Goal: Task Accomplishment & Management: Use online tool/utility

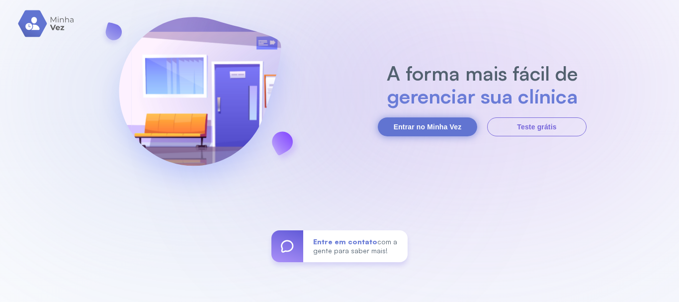
click at [451, 126] on button "Entrar no Minha Vez" at bounding box center [427, 126] width 99 height 19
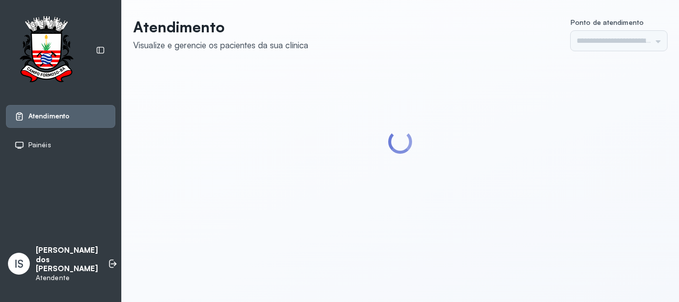
type input "******"
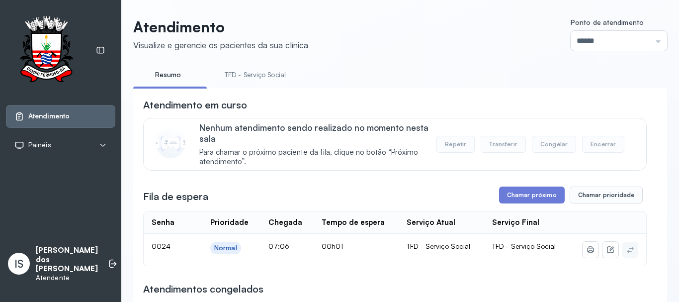
click at [267, 72] on link "TFD - Serviço Social" at bounding box center [255, 75] width 81 height 16
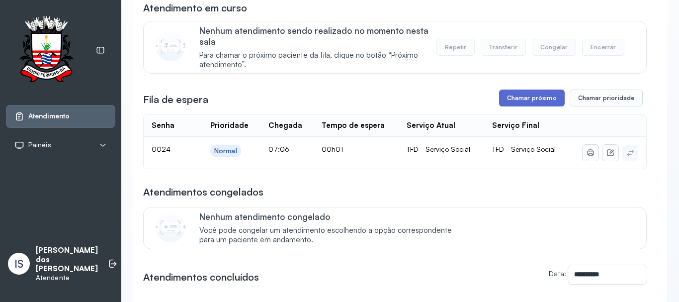
scroll to position [99, 0]
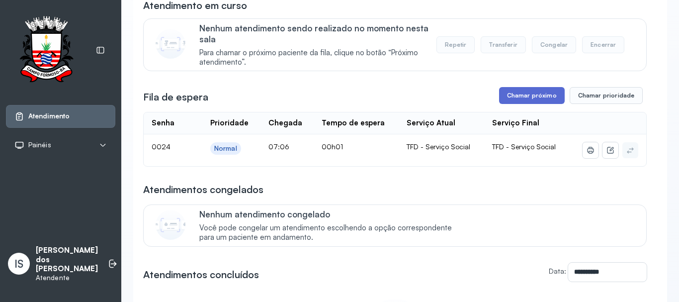
click at [524, 97] on button "Chamar próximo" at bounding box center [532, 95] width 66 height 17
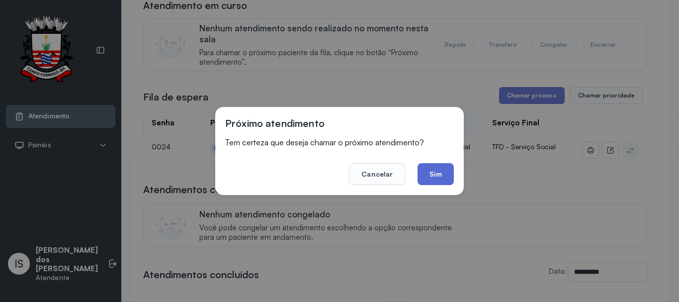
click at [437, 179] on button "Sim" at bounding box center [436, 174] width 36 height 22
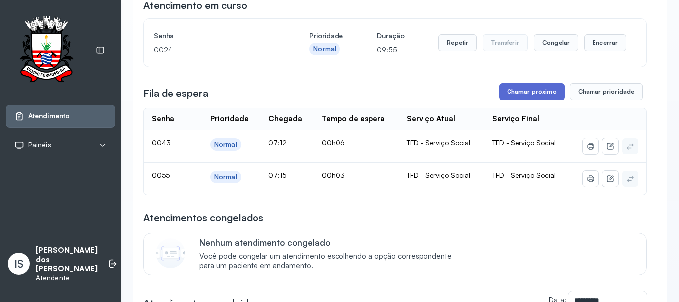
click at [532, 90] on button "Chamar próximo" at bounding box center [532, 91] width 66 height 17
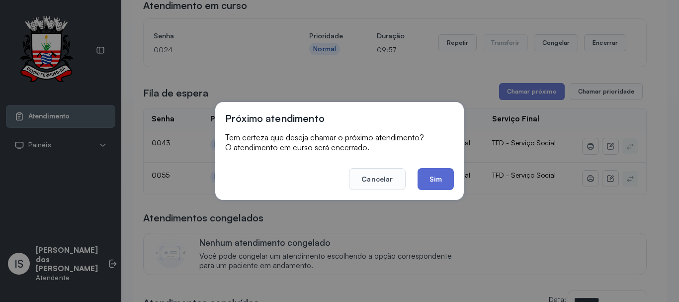
click at [440, 176] on button "Sim" at bounding box center [436, 179] width 36 height 22
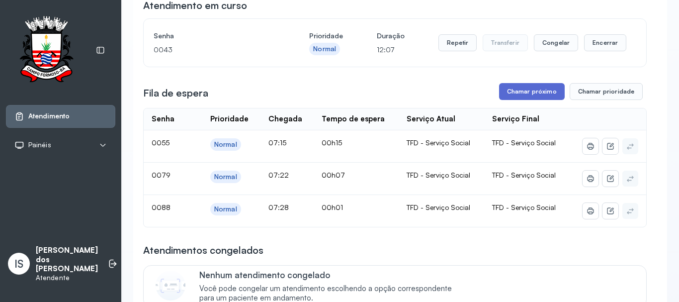
click at [522, 95] on button "Chamar próximo" at bounding box center [532, 91] width 66 height 17
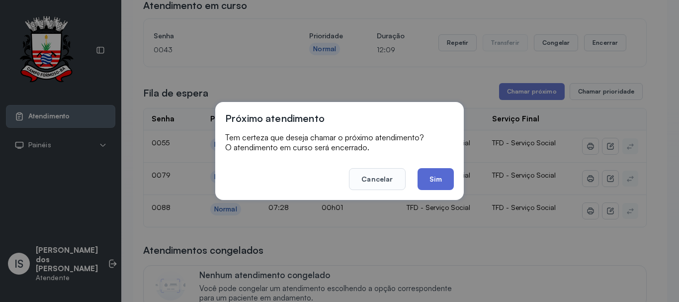
click at [441, 182] on button "Sim" at bounding box center [436, 179] width 36 height 22
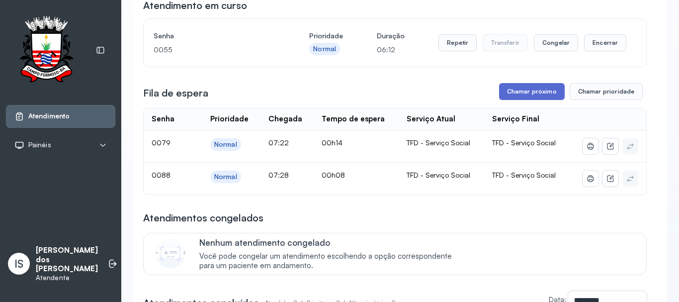
click at [530, 93] on button "Chamar próximo" at bounding box center [532, 91] width 66 height 17
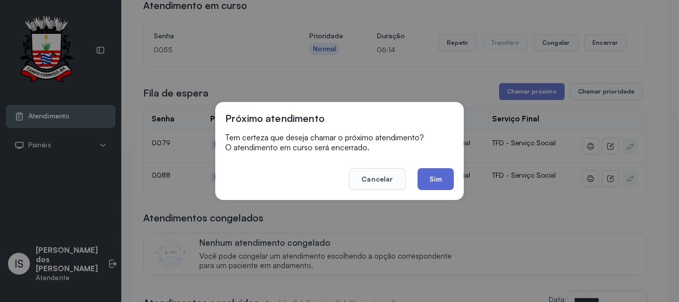
click at [431, 175] on button "Sim" at bounding box center [436, 179] width 36 height 22
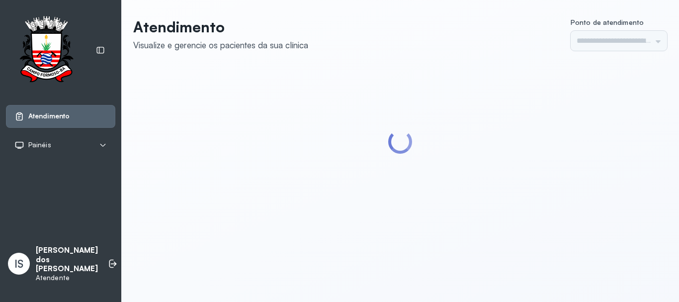
type input "******"
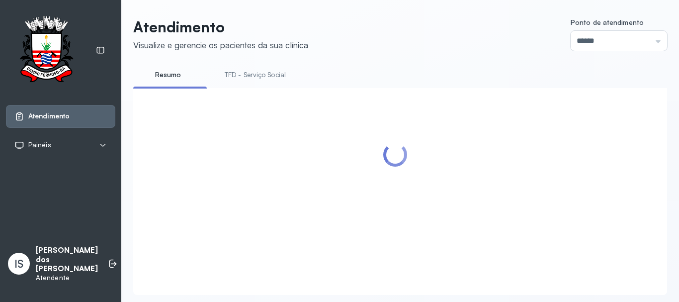
click at [275, 75] on link "TFD - Serviço Social" at bounding box center [255, 75] width 81 height 16
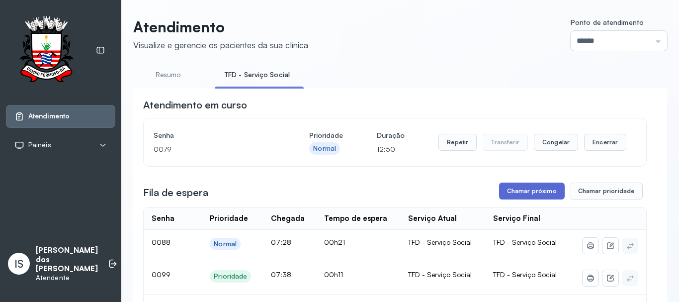
click at [534, 192] on button "Chamar próximo" at bounding box center [532, 190] width 66 height 17
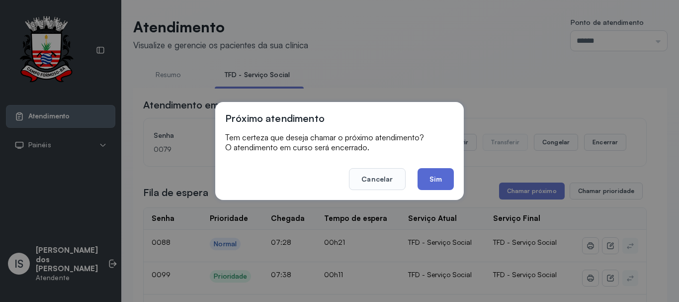
click at [439, 173] on button "Sim" at bounding box center [436, 179] width 36 height 22
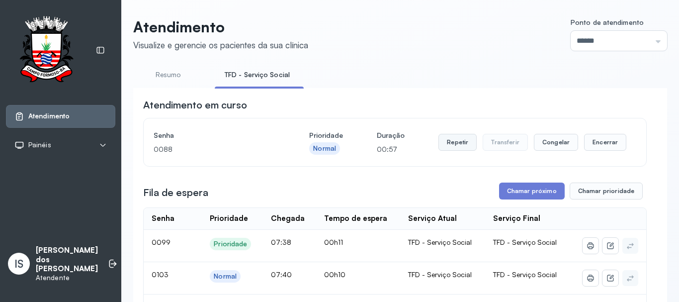
click at [454, 143] on button "Repetir" at bounding box center [458, 142] width 38 height 17
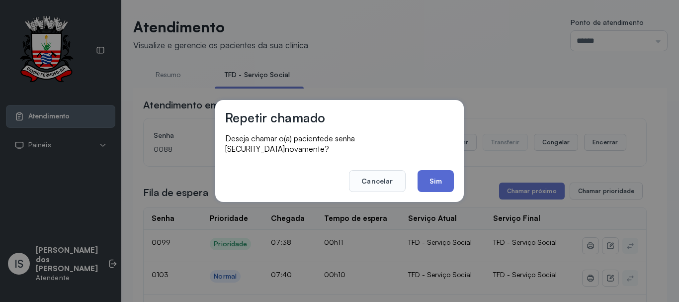
click at [434, 174] on button "Sim" at bounding box center [436, 181] width 36 height 22
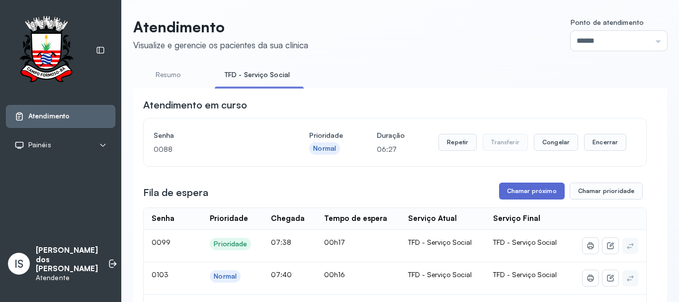
click at [525, 194] on button "Chamar próximo" at bounding box center [532, 190] width 66 height 17
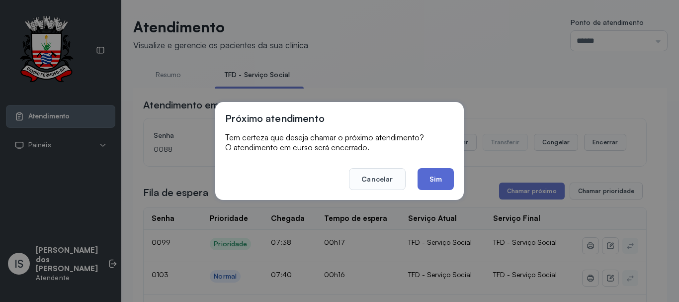
click at [437, 181] on button "Sim" at bounding box center [436, 179] width 36 height 22
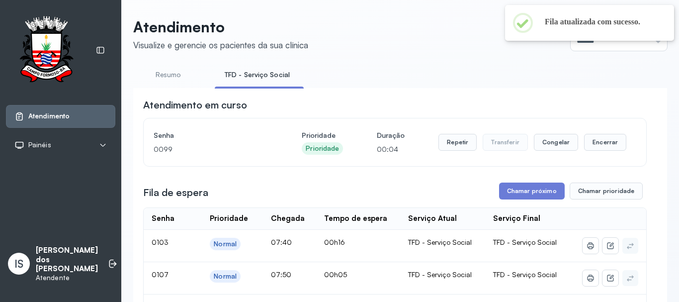
scroll to position [50, 0]
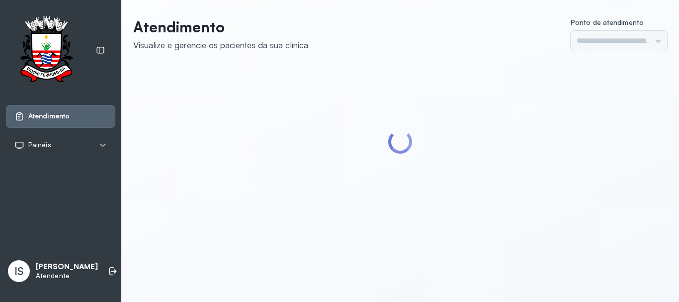
type input "******"
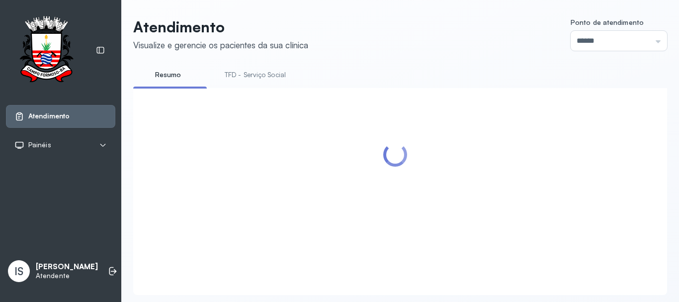
click at [257, 74] on link "TFD - Serviço Social" at bounding box center [255, 75] width 81 height 16
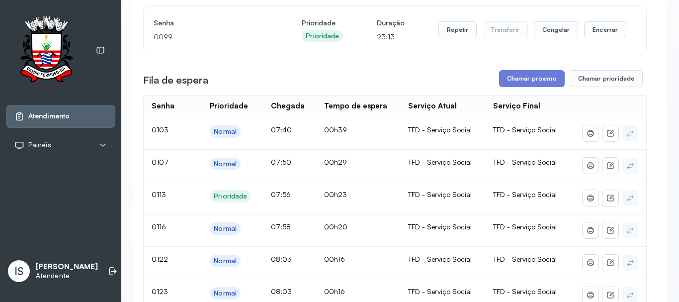
scroll to position [149, 0]
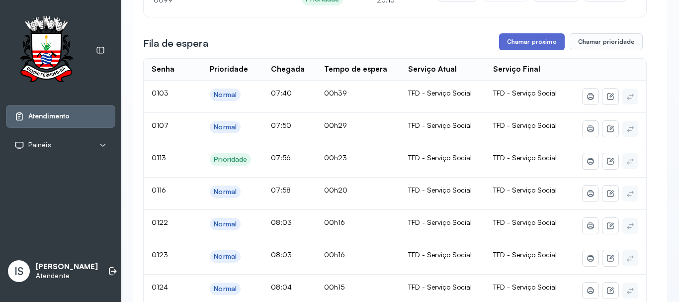
click at [534, 46] on button "Chamar próximo" at bounding box center [532, 41] width 66 height 17
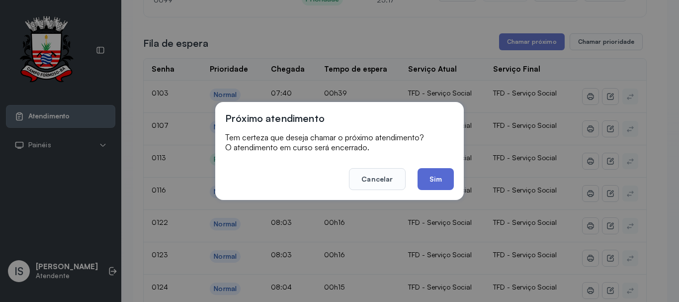
click at [425, 178] on button "Sim" at bounding box center [436, 179] width 36 height 22
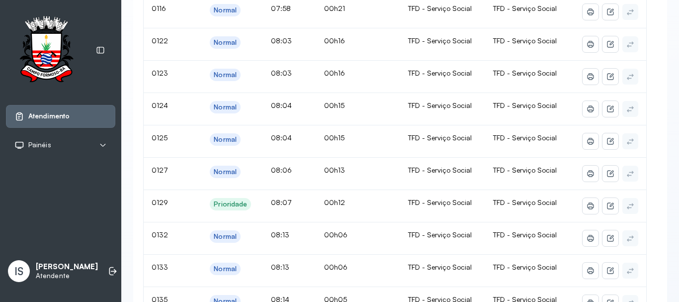
scroll to position [0, 0]
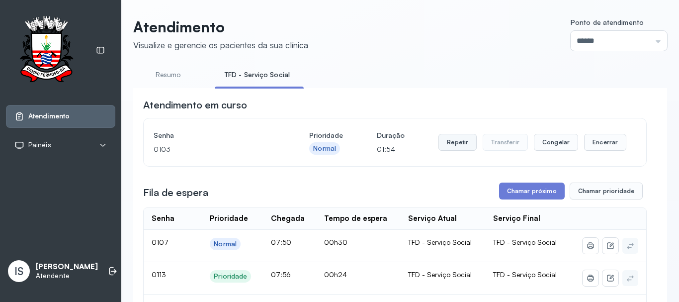
click at [456, 143] on button "Repetir" at bounding box center [458, 142] width 38 height 17
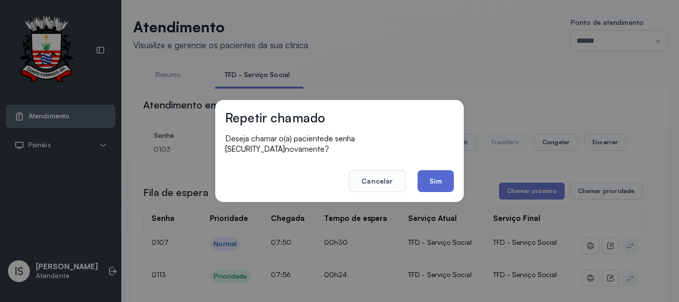
click at [439, 182] on button "Sim" at bounding box center [436, 181] width 36 height 22
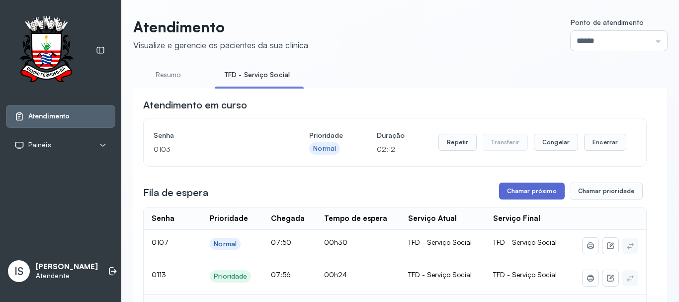
click at [523, 193] on button "Chamar próximo" at bounding box center [532, 190] width 66 height 17
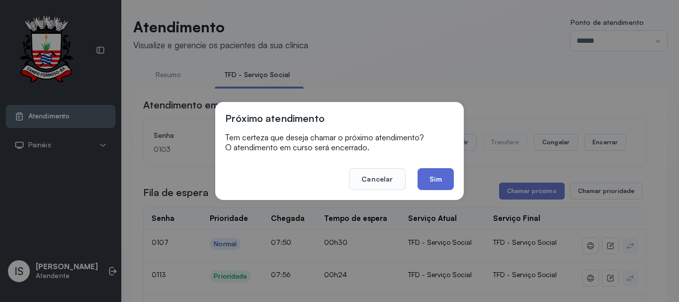
click at [431, 174] on button "Sim" at bounding box center [436, 179] width 36 height 22
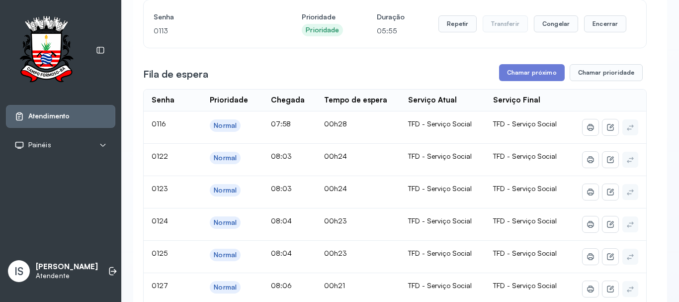
scroll to position [149, 0]
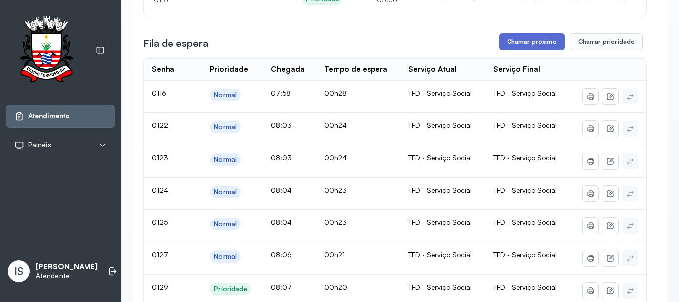
click at [536, 43] on button "Chamar próximo" at bounding box center [532, 41] width 66 height 17
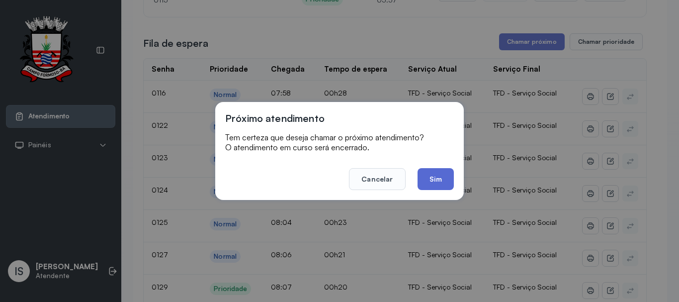
click at [442, 181] on button "Sim" at bounding box center [436, 179] width 36 height 22
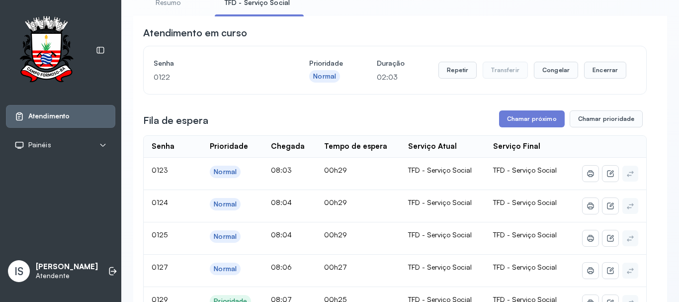
scroll to position [0, 0]
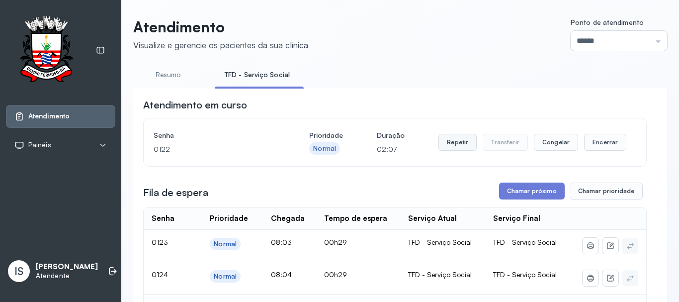
click at [455, 143] on button "Repetir" at bounding box center [458, 142] width 38 height 17
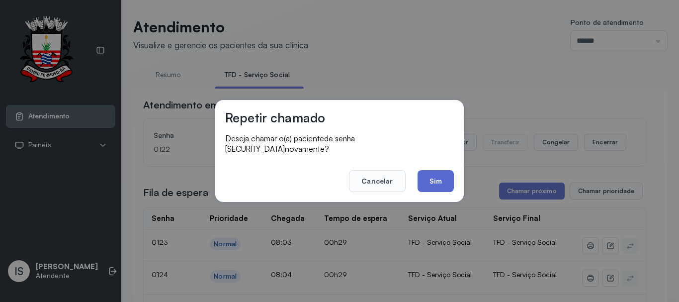
click at [439, 176] on button "Sim" at bounding box center [436, 181] width 36 height 22
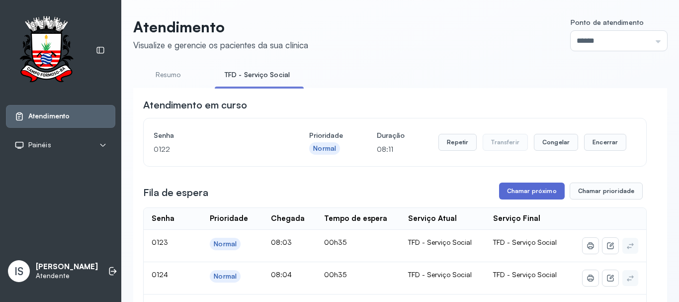
click at [524, 193] on button "Chamar próximo" at bounding box center [532, 190] width 66 height 17
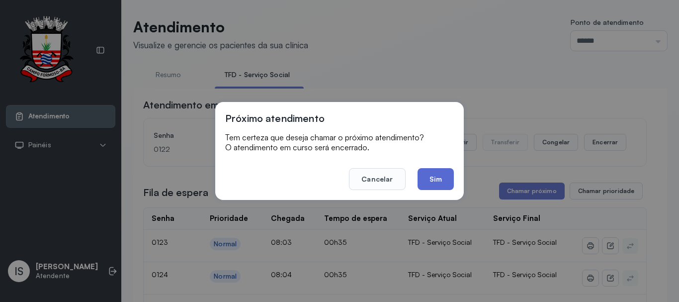
click at [436, 174] on button "Sim" at bounding box center [436, 179] width 36 height 22
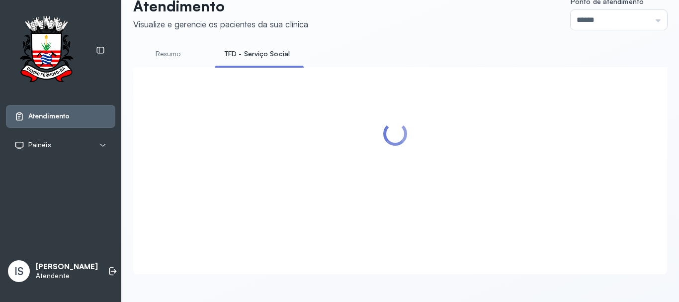
scroll to position [50, 0]
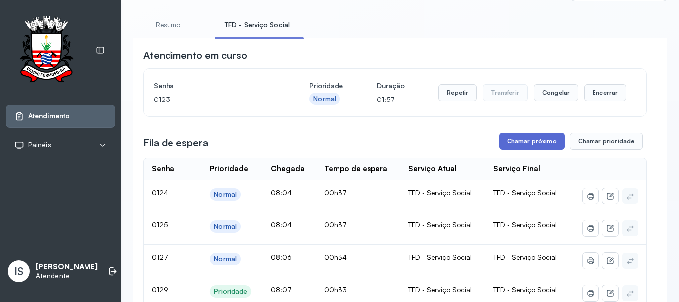
click at [529, 145] on button "Chamar próximo" at bounding box center [532, 141] width 66 height 17
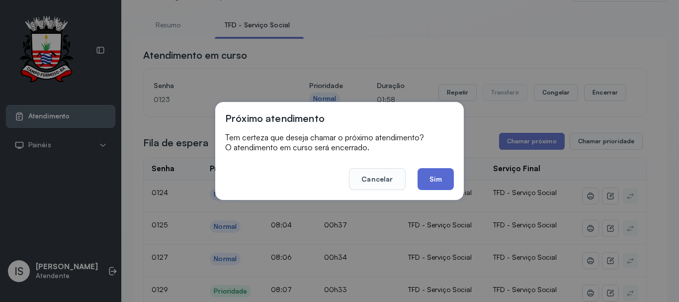
click at [441, 179] on button "Sim" at bounding box center [436, 179] width 36 height 22
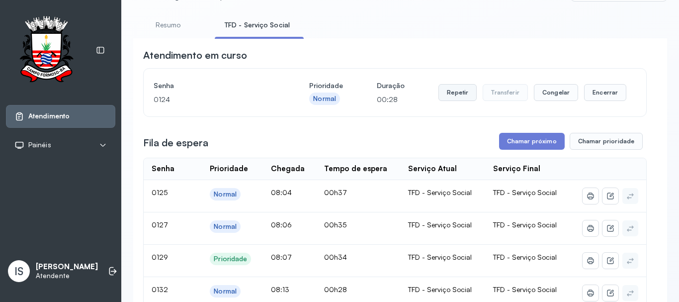
click at [454, 92] on button "Repetir" at bounding box center [458, 92] width 38 height 17
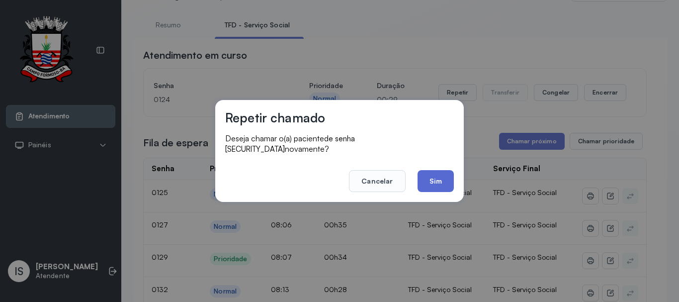
click at [437, 170] on button "Sim" at bounding box center [436, 181] width 36 height 22
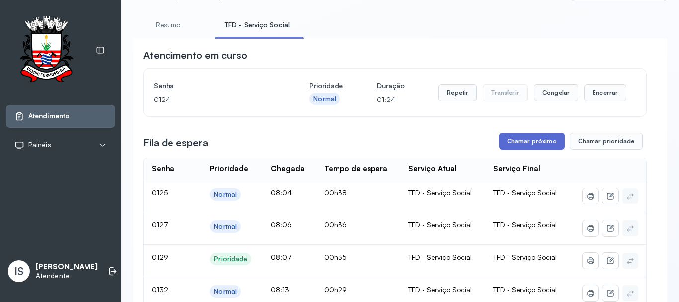
click at [529, 142] on button "Chamar próximo" at bounding box center [532, 141] width 66 height 17
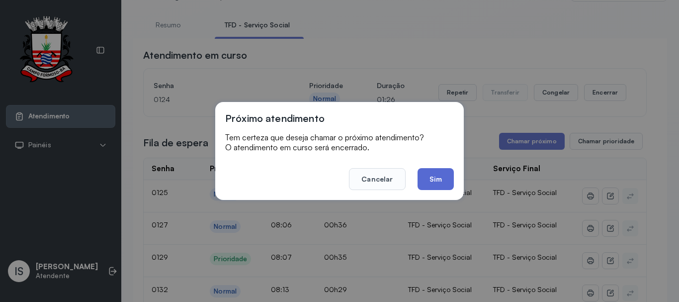
click at [437, 177] on button "Sim" at bounding box center [436, 179] width 36 height 22
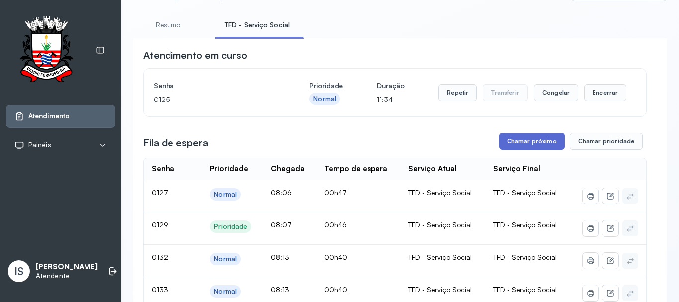
click at [534, 144] on button "Chamar próximo" at bounding box center [532, 141] width 66 height 17
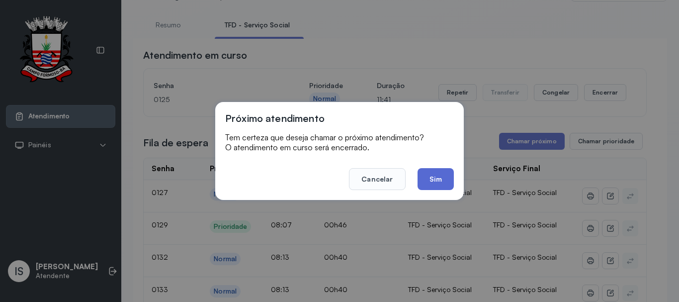
click at [442, 169] on button "Sim" at bounding box center [436, 179] width 36 height 22
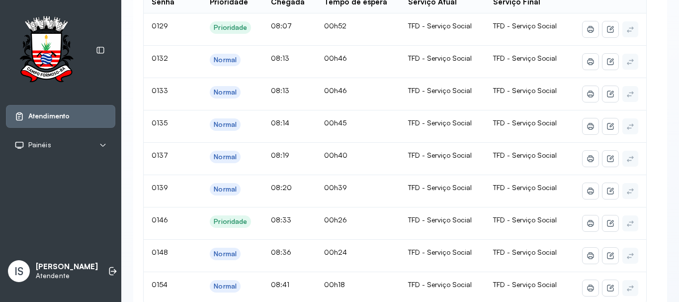
scroll to position [149, 0]
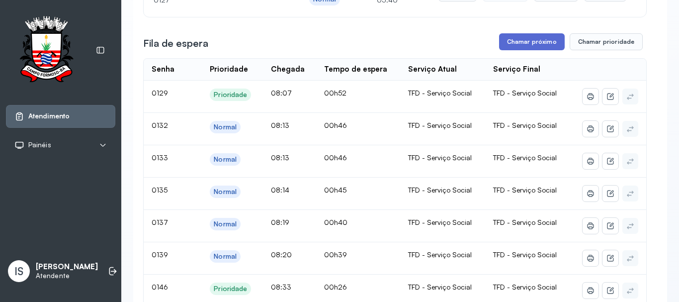
click at [523, 47] on button "Chamar próximo" at bounding box center [532, 41] width 66 height 17
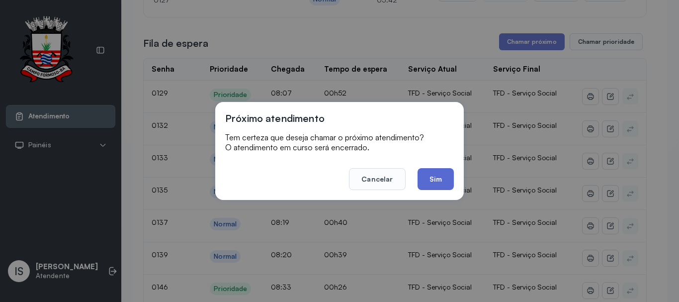
click at [424, 179] on button "Sim" at bounding box center [436, 179] width 36 height 22
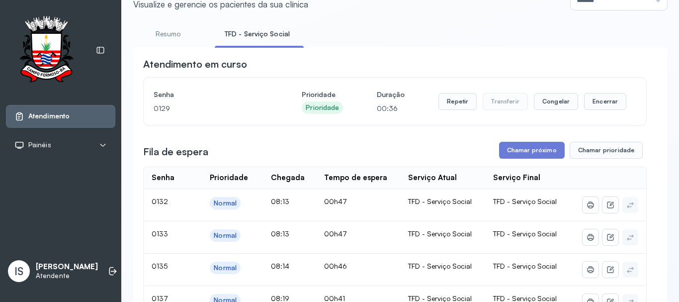
scroll to position [0, 0]
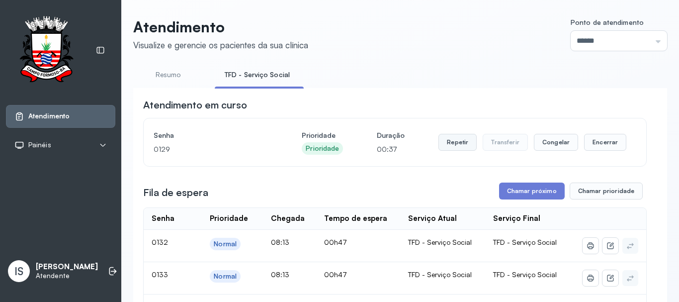
click at [463, 145] on button "Repetir" at bounding box center [458, 142] width 38 height 17
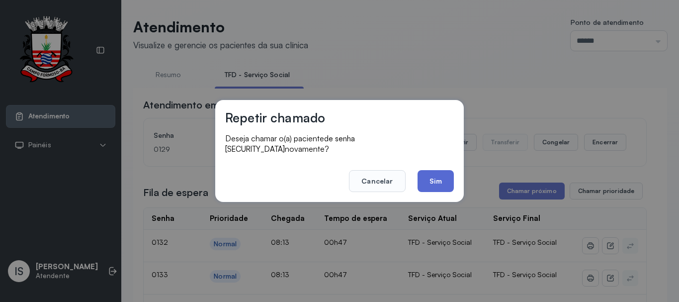
click at [431, 179] on button "Sim" at bounding box center [436, 181] width 36 height 22
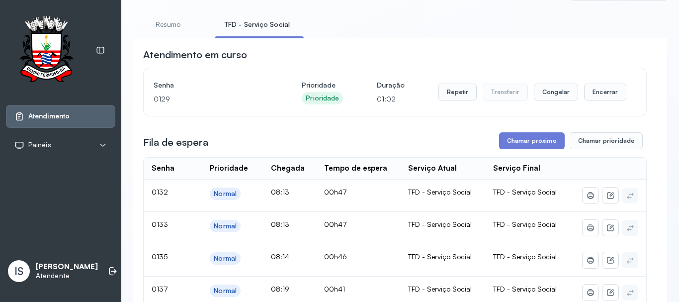
scroll to position [50, 0]
click at [524, 147] on button "Chamar próximo" at bounding box center [532, 141] width 66 height 17
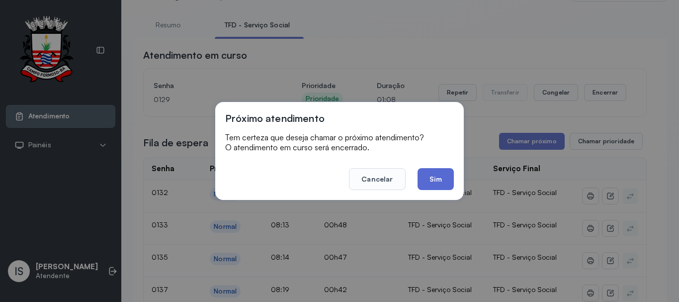
click at [428, 175] on button "Sim" at bounding box center [436, 179] width 36 height 22
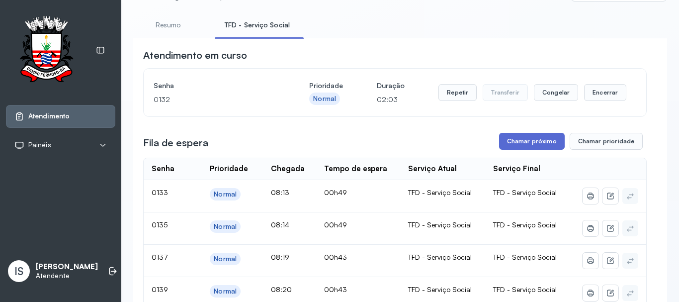
click at [526, 145] on button "Chamar próximo" at bounding box center [532, 141] width 66 height 17
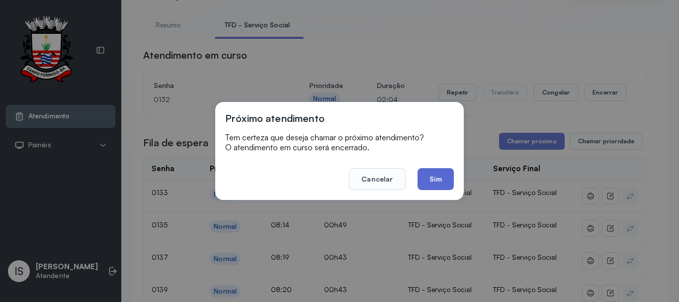
click at [422, 176] on button "Sim" at bounding box center [436, 179] width 36 height 22
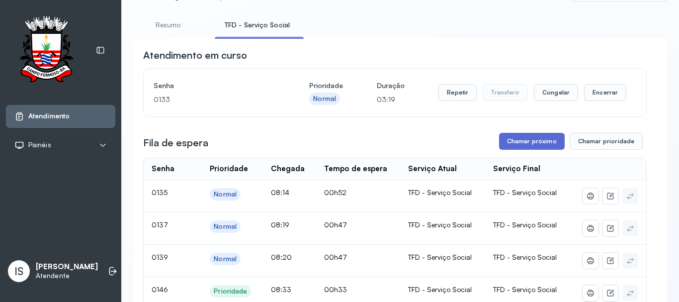
click at [520, 145] on button "Chamar próximo" at bounding box center [532, 141] width 66 height 17
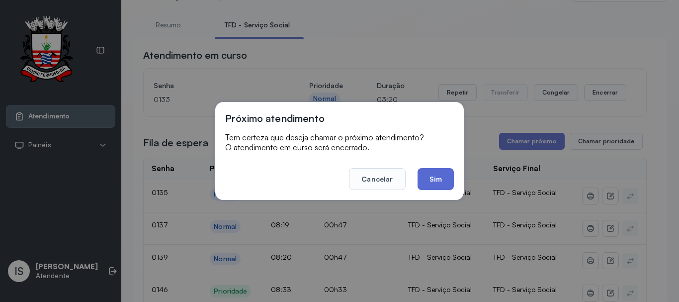
click at [436, 175] on button "Sim" at bounding box center [436, 179] width 36 height 22
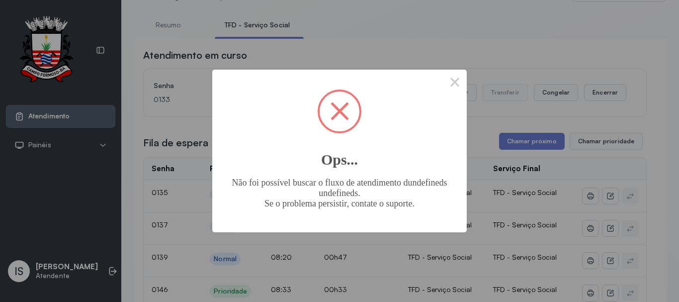
click at [333, 110] on span at bounding box center [340, 111] width 40 height 40
click at [326, 112] on span at bounding box center [340, 111] width 40 height 40
click at [455, 86] on button "×" at bounding box center [455, 82] width 24 height 24
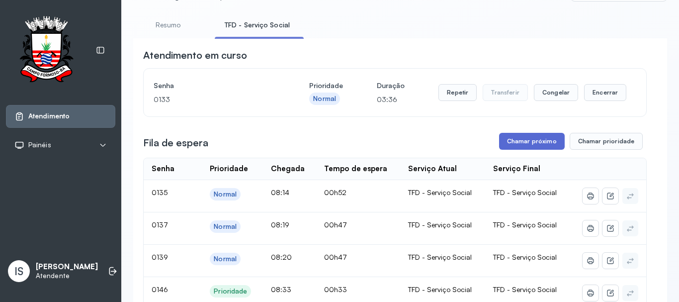
click at [526, 146] on button "Chamar próximo" at bounding box center [532, 141] width 66 height 17
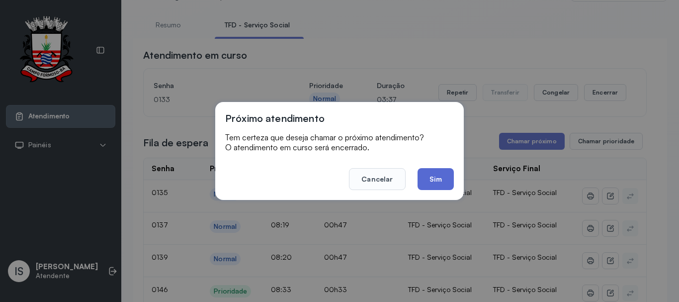
click at [438, 174] on button "Sim" at bounding box center [436, 179] width 36 height 22
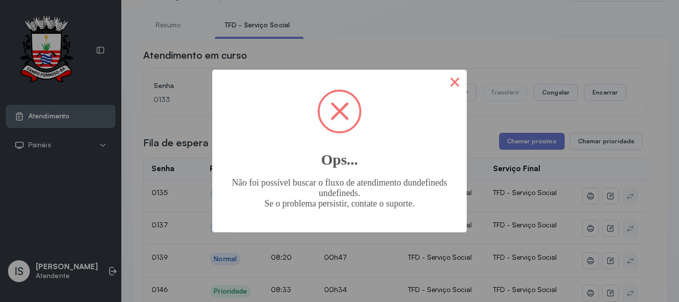
click at [454, 81] on button "×" at bounding box center [455, 82] width 24 height 24
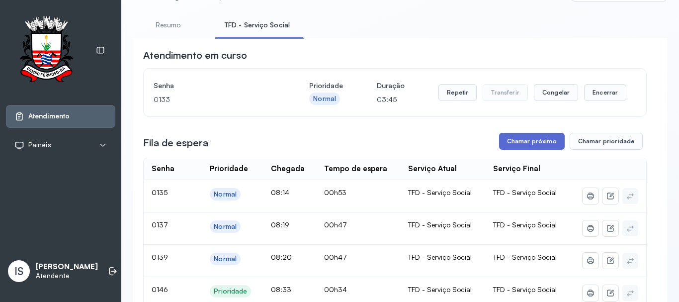
click at [523, 142] on button "Chamar próximo" at bounding box center [532, 141] width 66 height 17
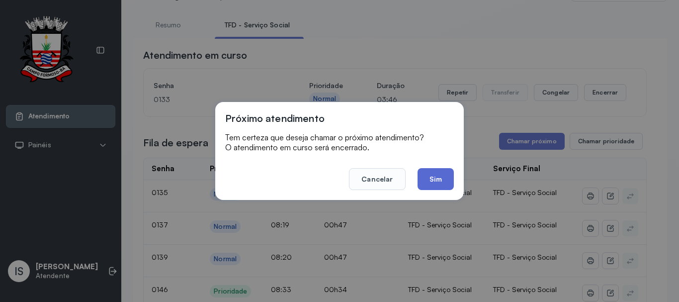
click at [435, 173] on button "Sim" at bounding box center [436, 179] width 36 height 22
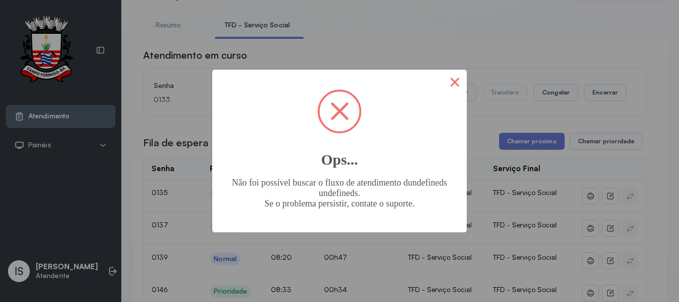
click at [450, 82] on button "×" at bounding box center [455, 82] width 24 height 24
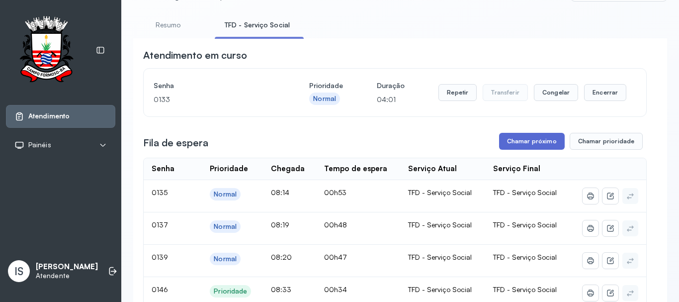
click at [527, 145] on button "Chamar próximo" at bounding box center [532, 141] width 66 height 17
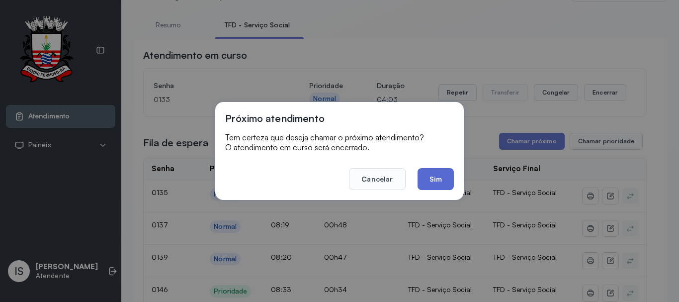
click at [437, 183] on button "Sim" at bounding box center [436, 179] width 36 height 22
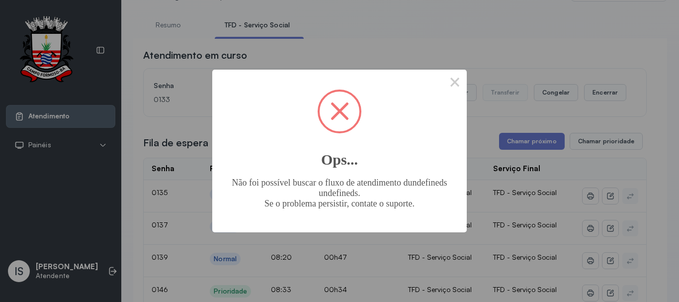
click at [346, 112] on span at bounding box center [340, 111] width 40 height 40
click at [457, 84] on button "×" at bounding box center [455, 82] width 24 height 24
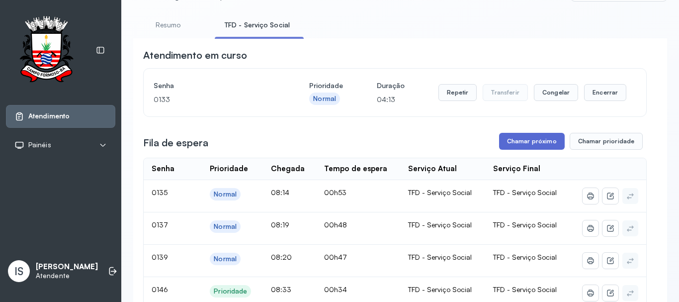
click at [524, 147] on button "Chamar próximo" at bounding box center [532, 141] width 66 height 17
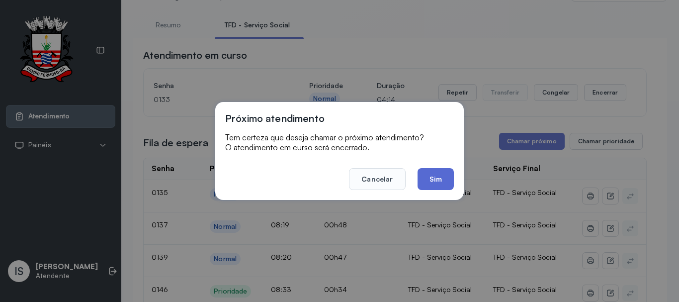
click at [440, 172] on button "Sim" at bounding box center [436, 179] width 36 height 22
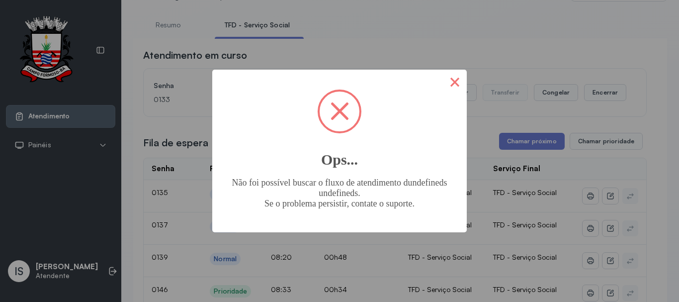
click at [451, 77] on button "×" at bounding box center [455, 82] width 24 height 24
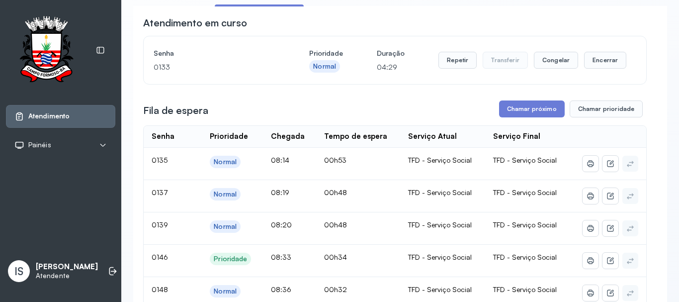
scroll to position [99, 0]
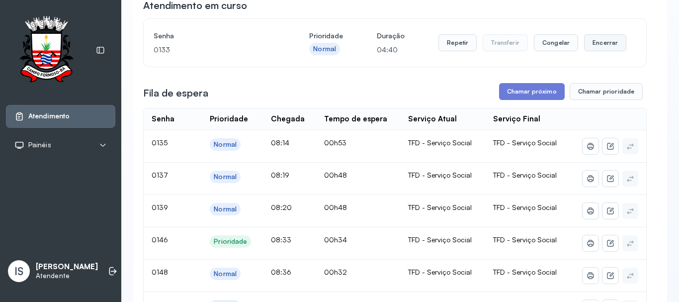
click at [596, 46] on button "Encerrar" at bounding box center [605, 42] width 42 height 17
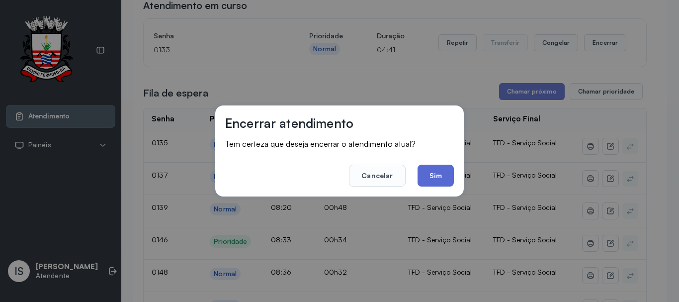
click at [437, 173] on button "Sim" at bounding box center [436, 176] width 36 height 22
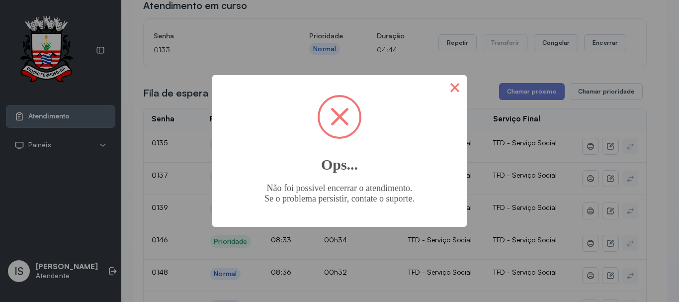
click at [452, 90] on button "×" at bounding box center [455, 87] width 24 height 24
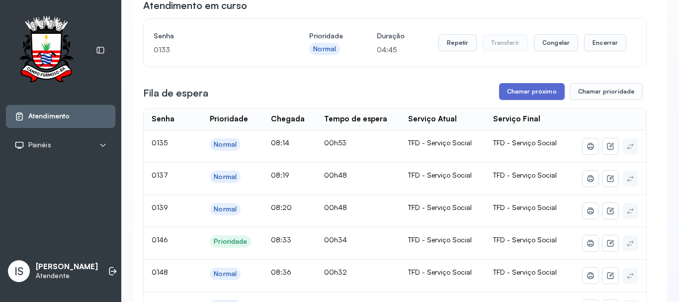
click at [535, 92] on button "Chamar próximo" at bounding box center [532, 91] width 66 height 17
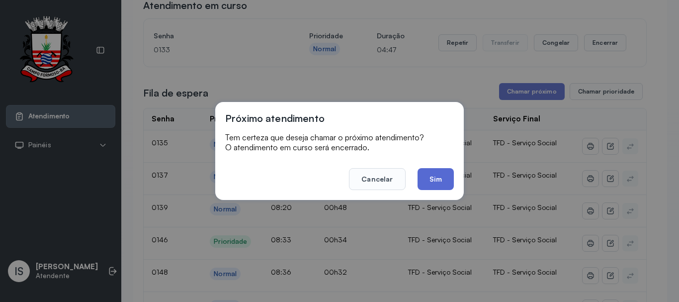
click at [434, 171] on button "Sim" at bounding box center [436, 179] width 36 height 22
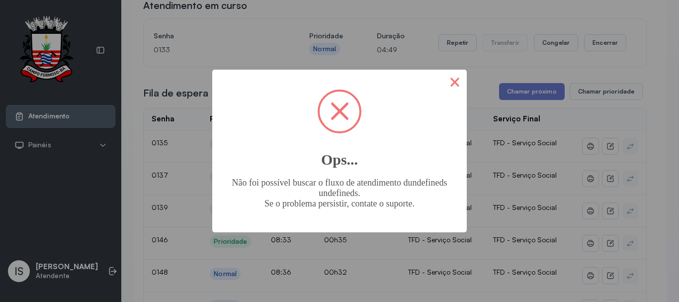
click at [453, 82] on button "×" at bounding box center [455, 82] width 24 height 24
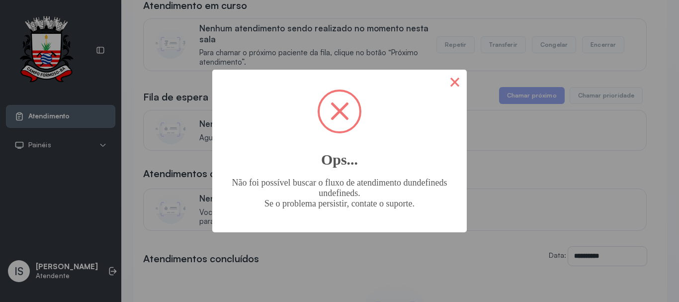
click at [455, 82] on button "×" at bounding box center [455, 82] width 24 height 24
click at [456, 86] on button "×" at bounding box center [455, 82] width 24 height 24
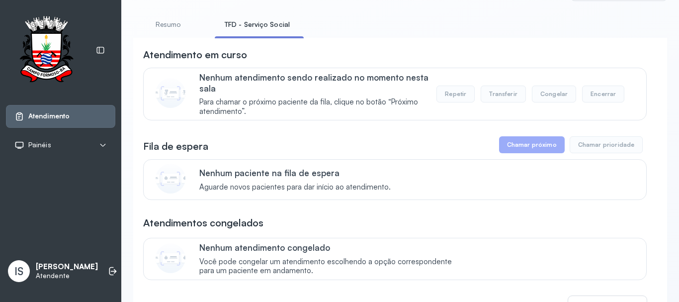
scroll to position [50, 0]
click at [502, 149] on button "Chamar próximo" at bounding box center [532, 145] width 66 height 17
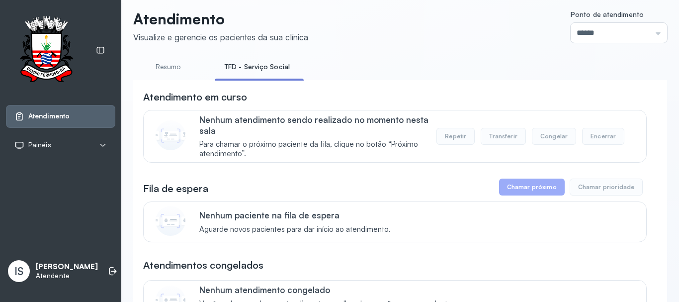
scroll to position [0, 0]
